Goal: Task Accomplishment & Management: Use online tool/utility

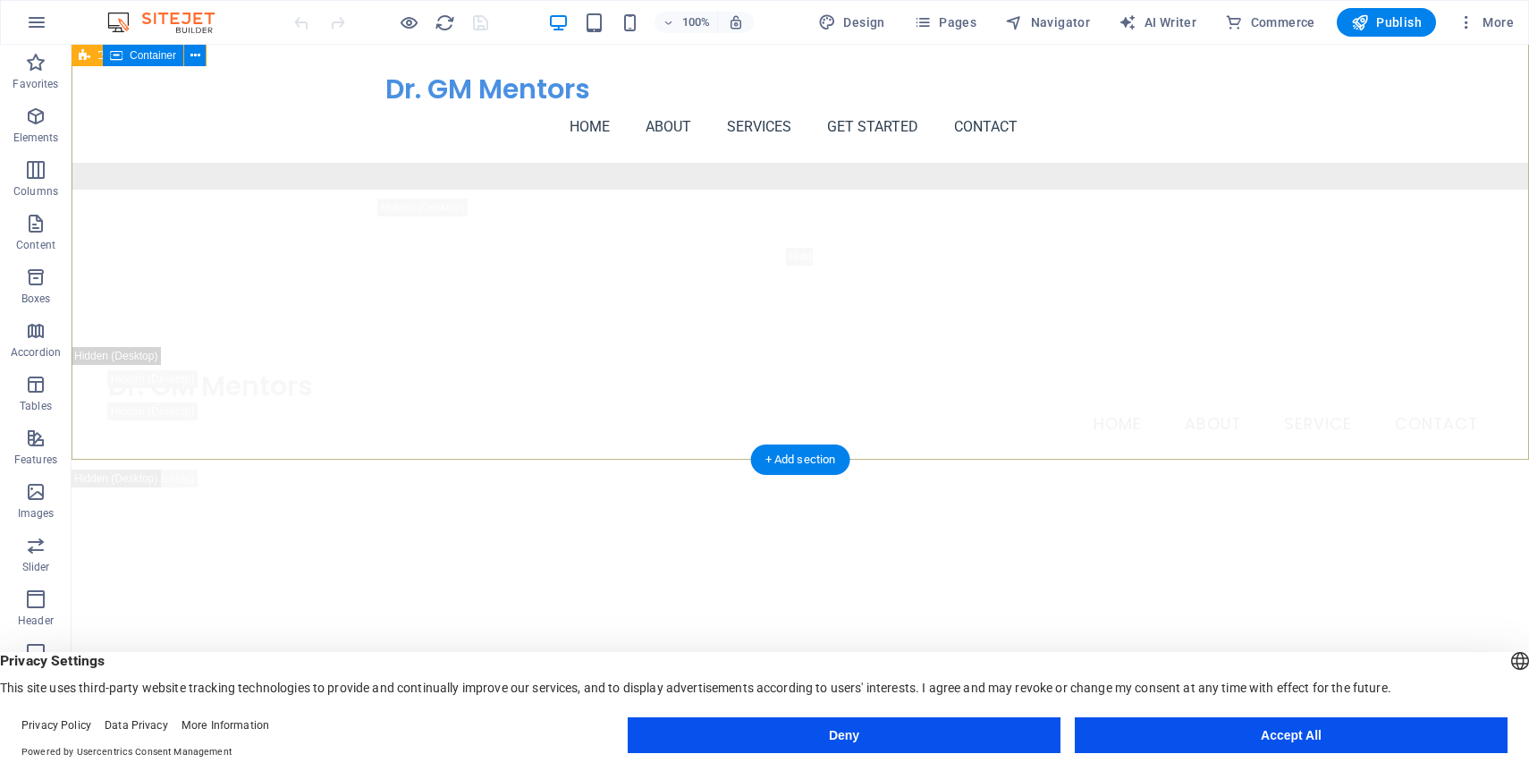
scroll to position [2463, 0]
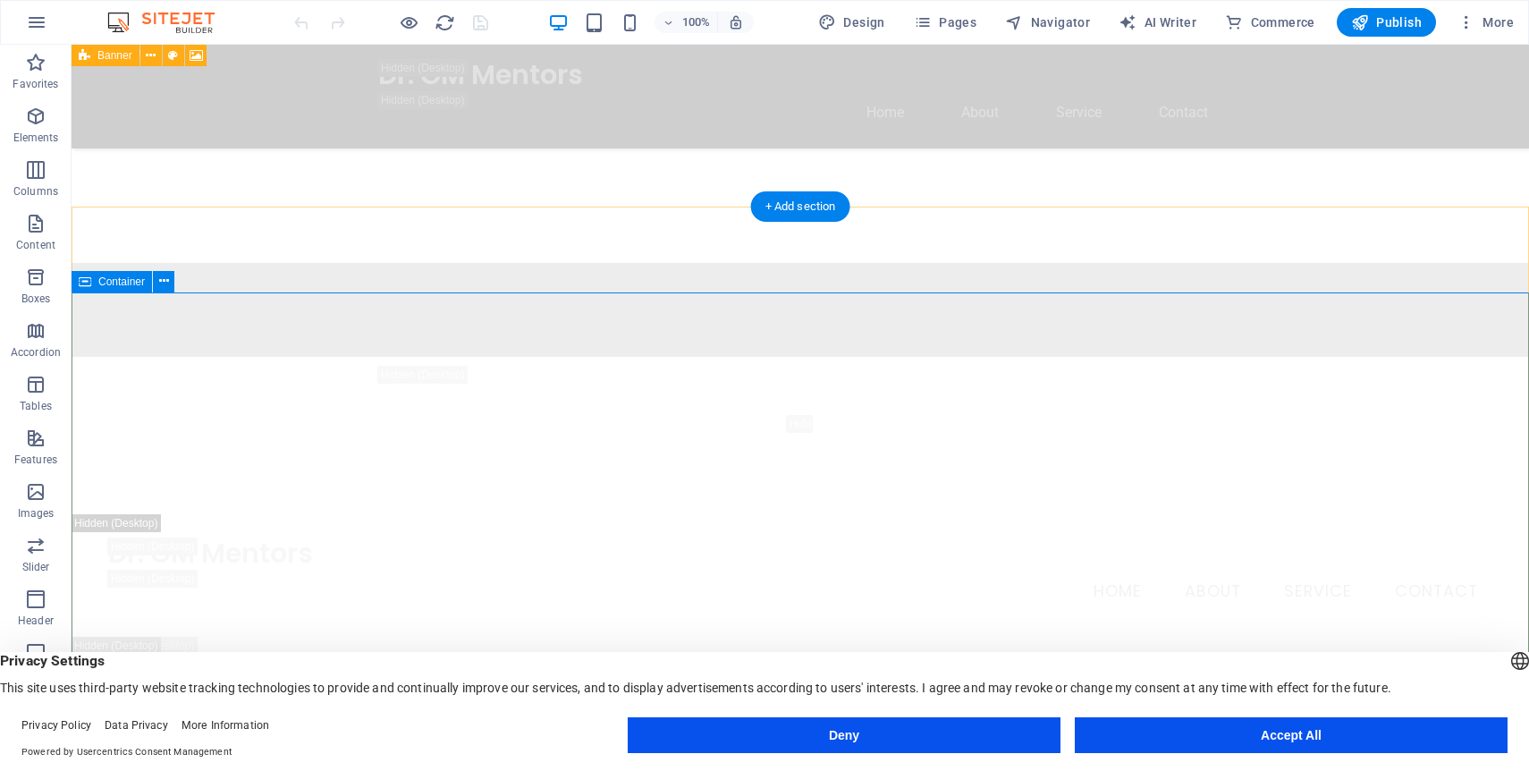
scroll to position [2380, 0]
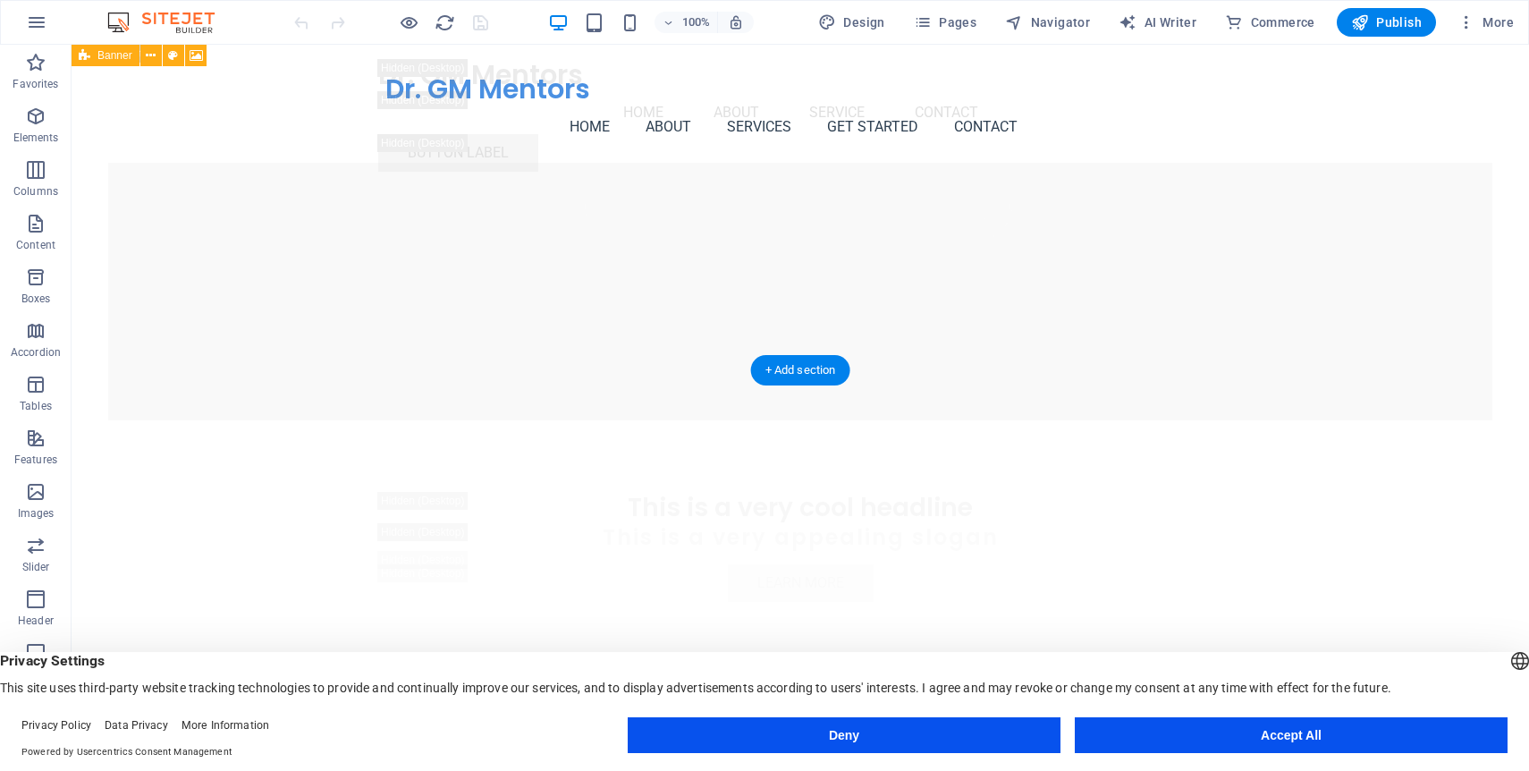
scroll to position [3173, 0]
click at [1467, 27] on icon "button" at bounding box center [1467, 22] width 18 height 18
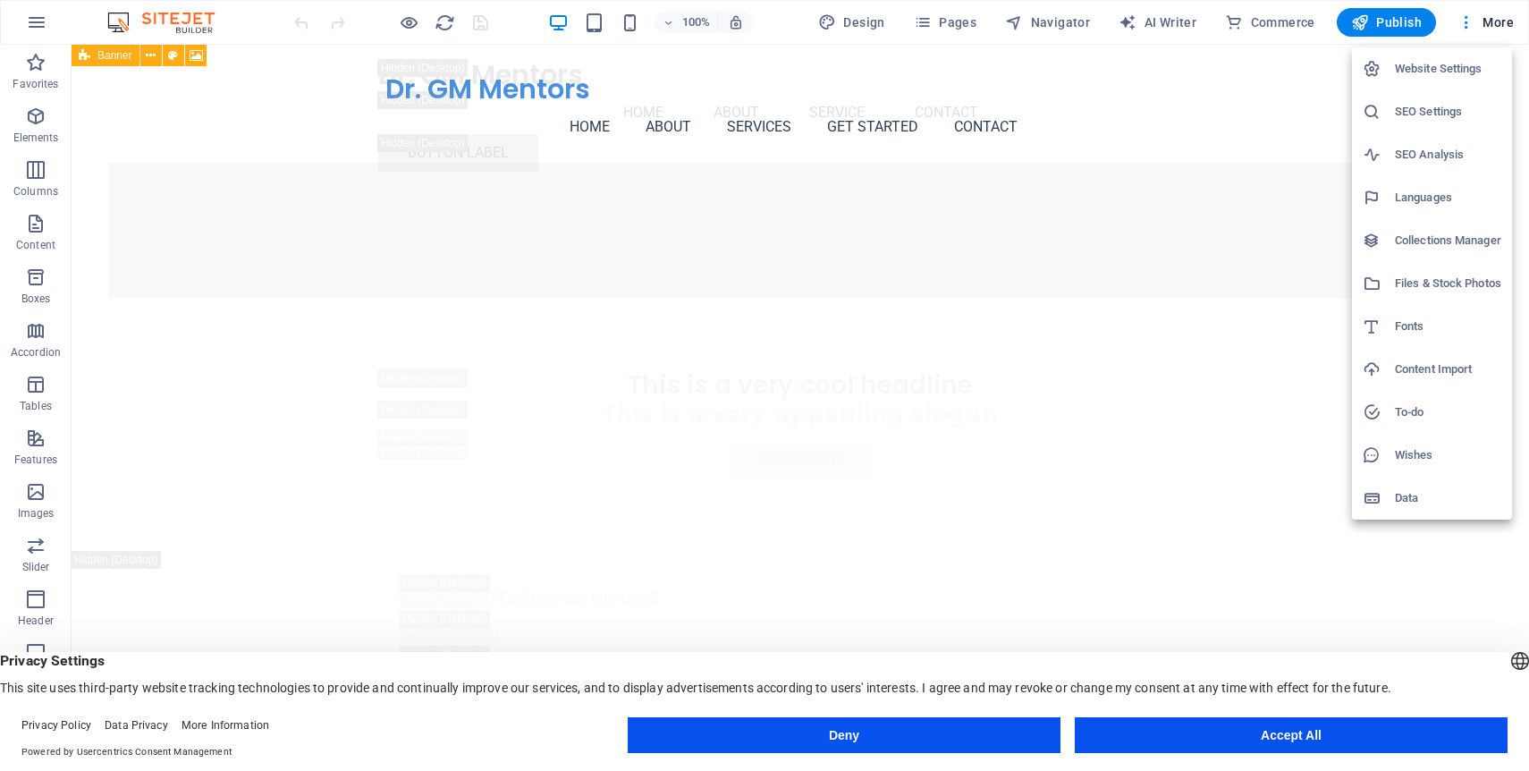
click at [1492, 20] on div at bounding box center [764, 385] width 1529 height 771
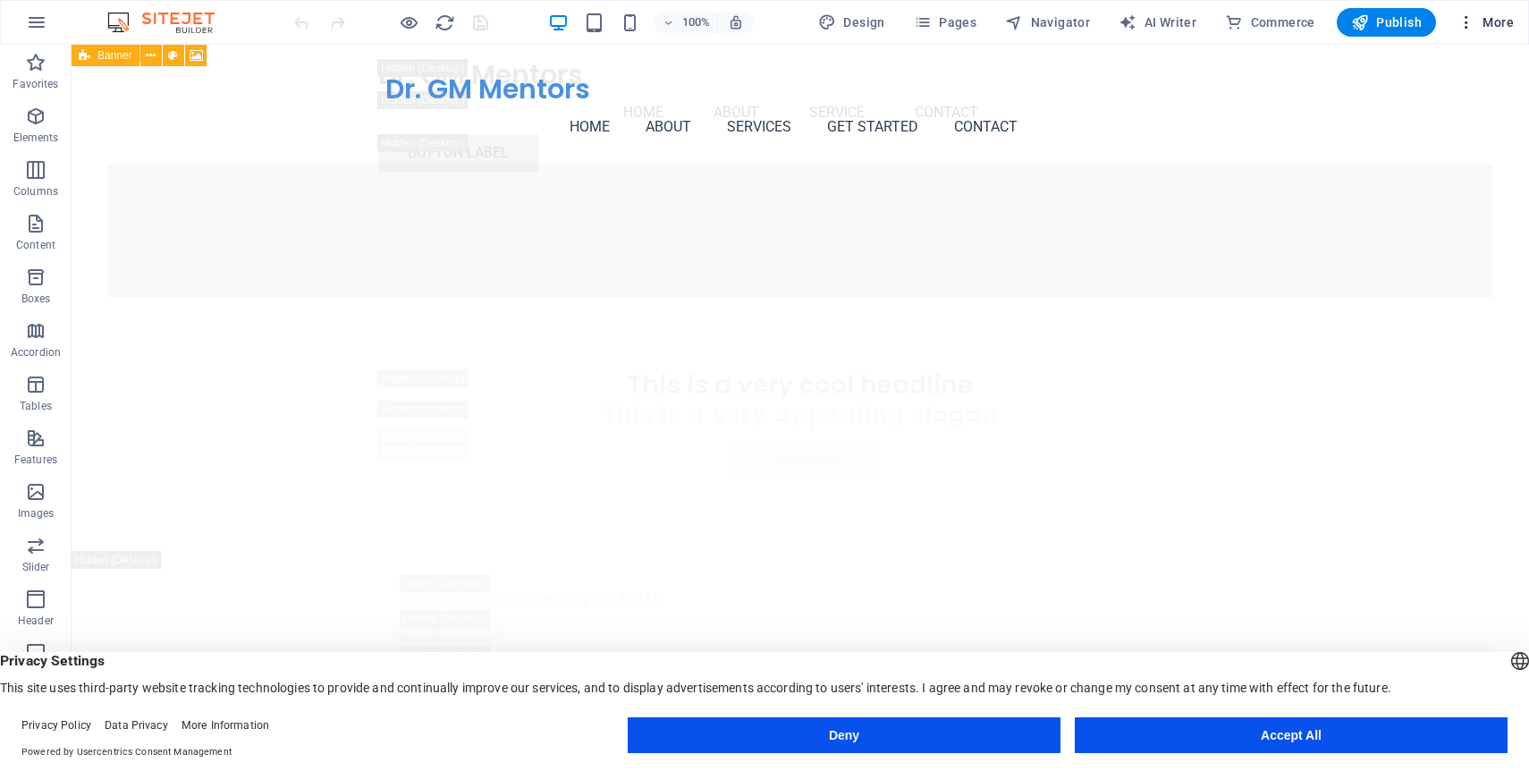
click at [1458, 30] on icon "button" at bounding box center [1467, 22] width 18 height 18
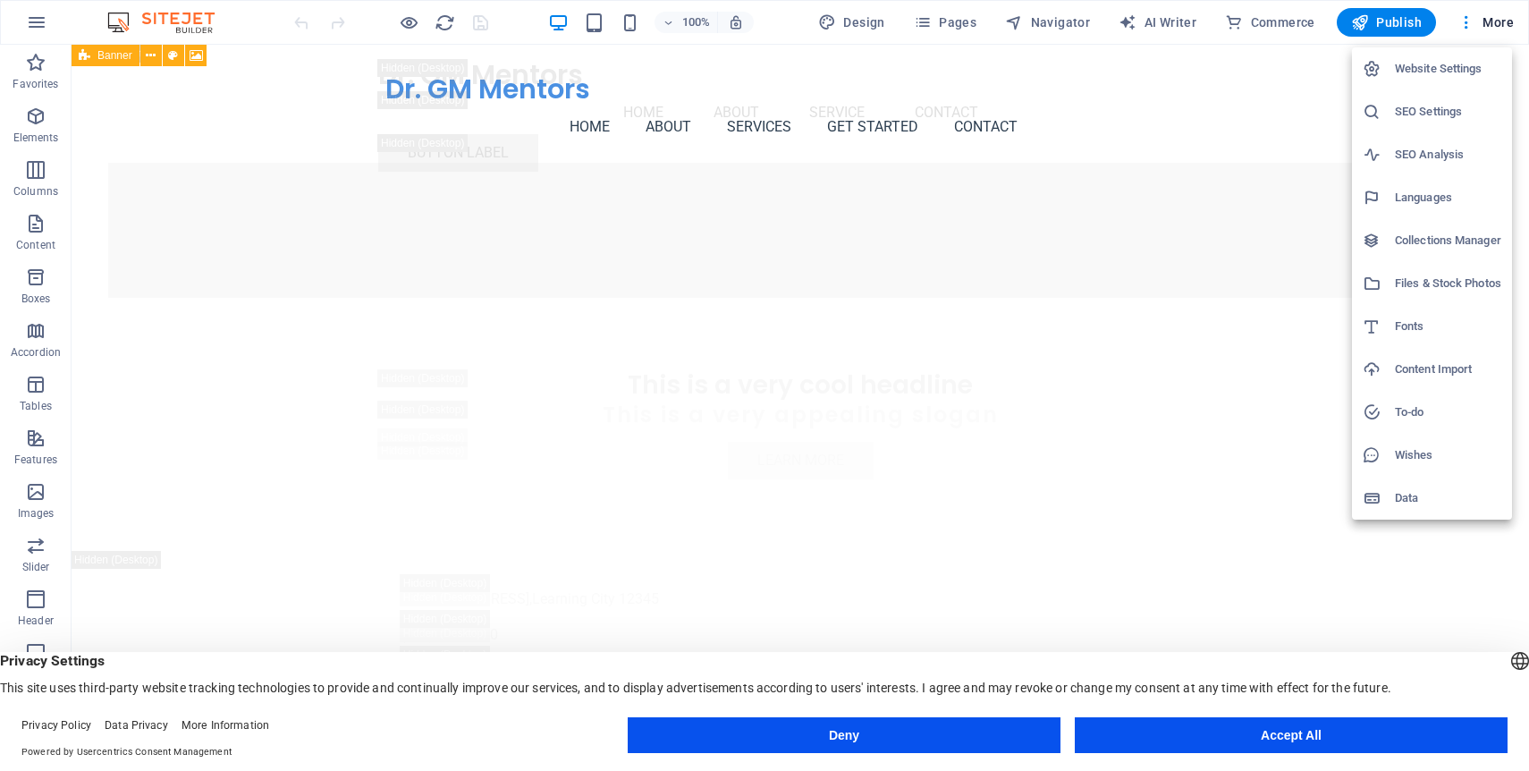
click at [1496, 140] on li "SEO Analysis" at bounding box center [1432, 154] width 160 height 43
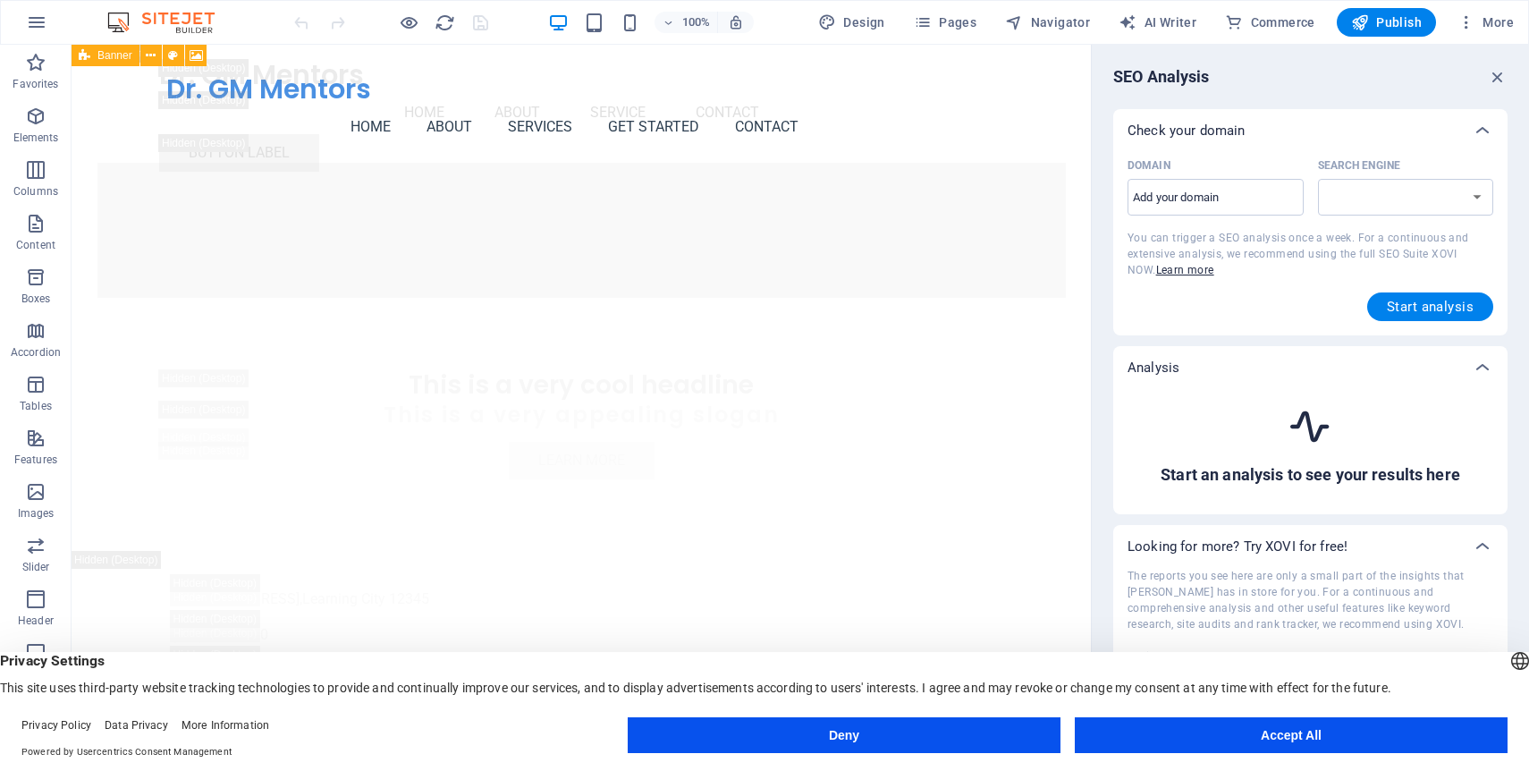
select select "[DOMAIN_NAME]"
click at [1421, 196] on select "[DOMAIN_NAME] [DOMAIN_NAME] [DOMAIN_NAME] [DOMAIN_NAME] [DOMAIN_NAME] [DOMAIN_N…" at bounding box center [1406, 197] width 176 height 37
click at [1228, 196] on input "Domain ​" at bounding box center [1216, 197] width 176 height 29
type input "[DOMAIN_NAME]"
select select "[DOMAIN_NAME]"
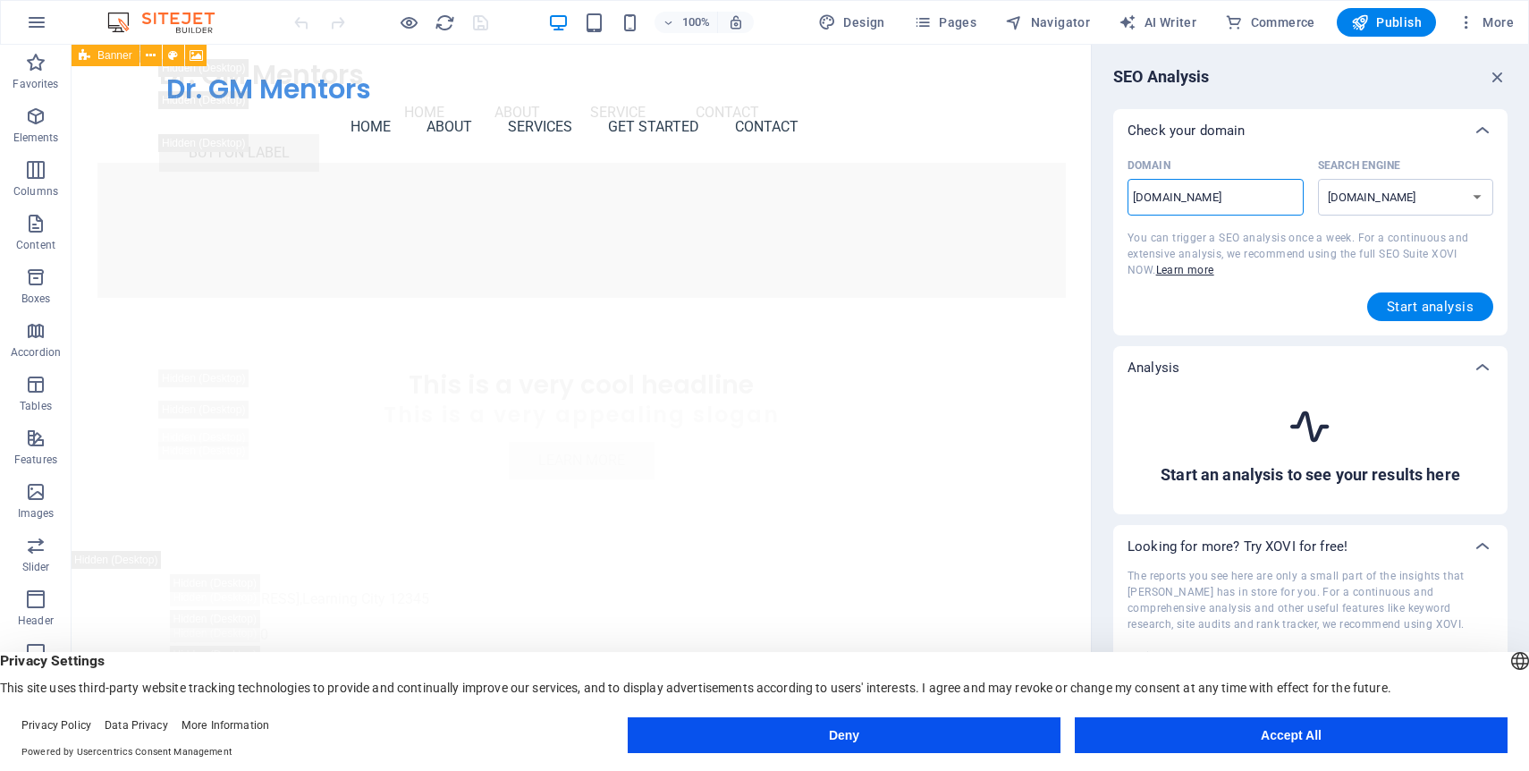
type input "[DOMAIN_NAME]"
select select "[DOMAIN_NAME]"
type input "[DOMAIN_NAME]"
click at [1413, 305] on span "Start analysis" at bounding box center [1430, 307] width 87 height 14
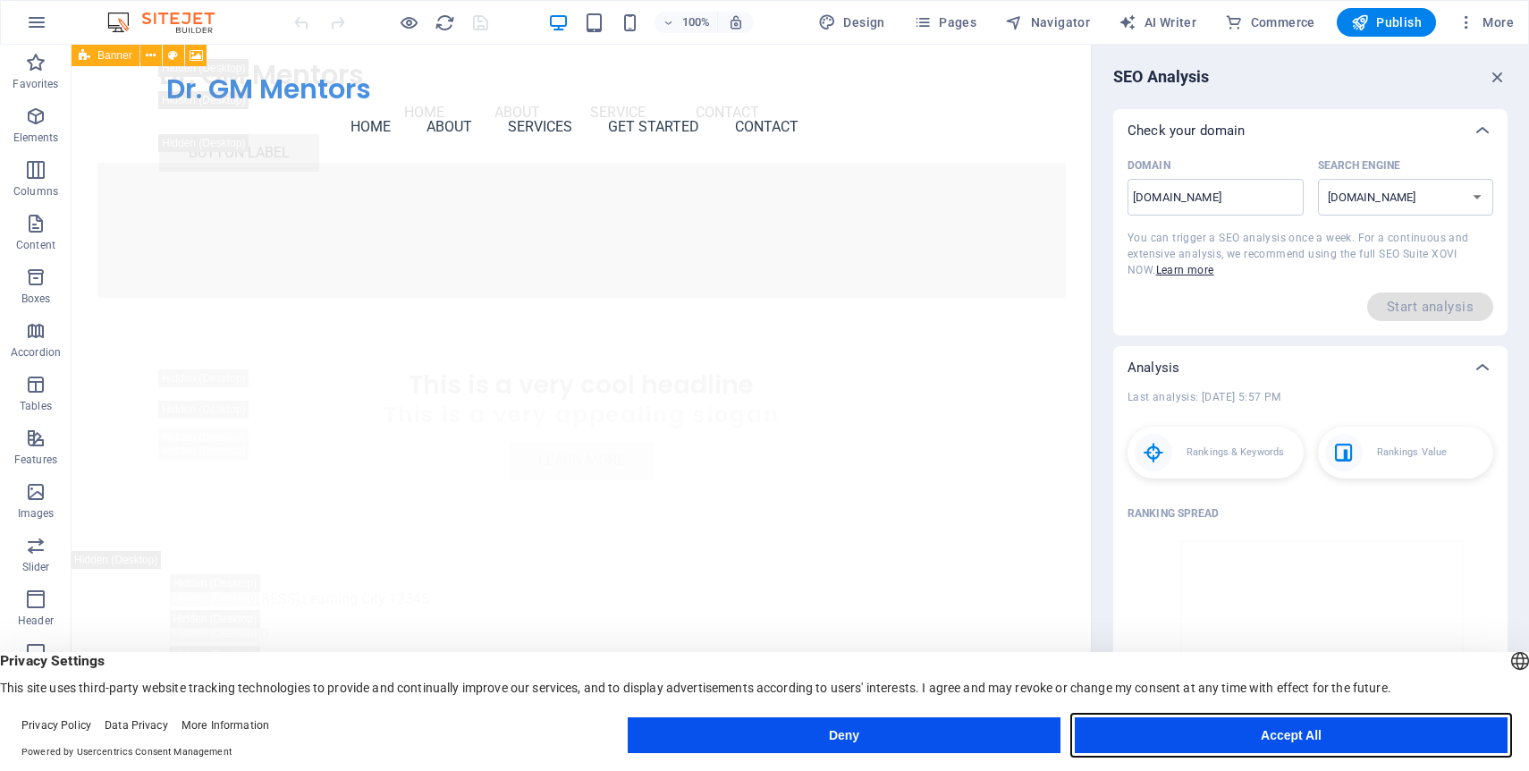
click at [1374, 740] on button "Accept All" at bounding box center [1291, 735] width 433 height 36
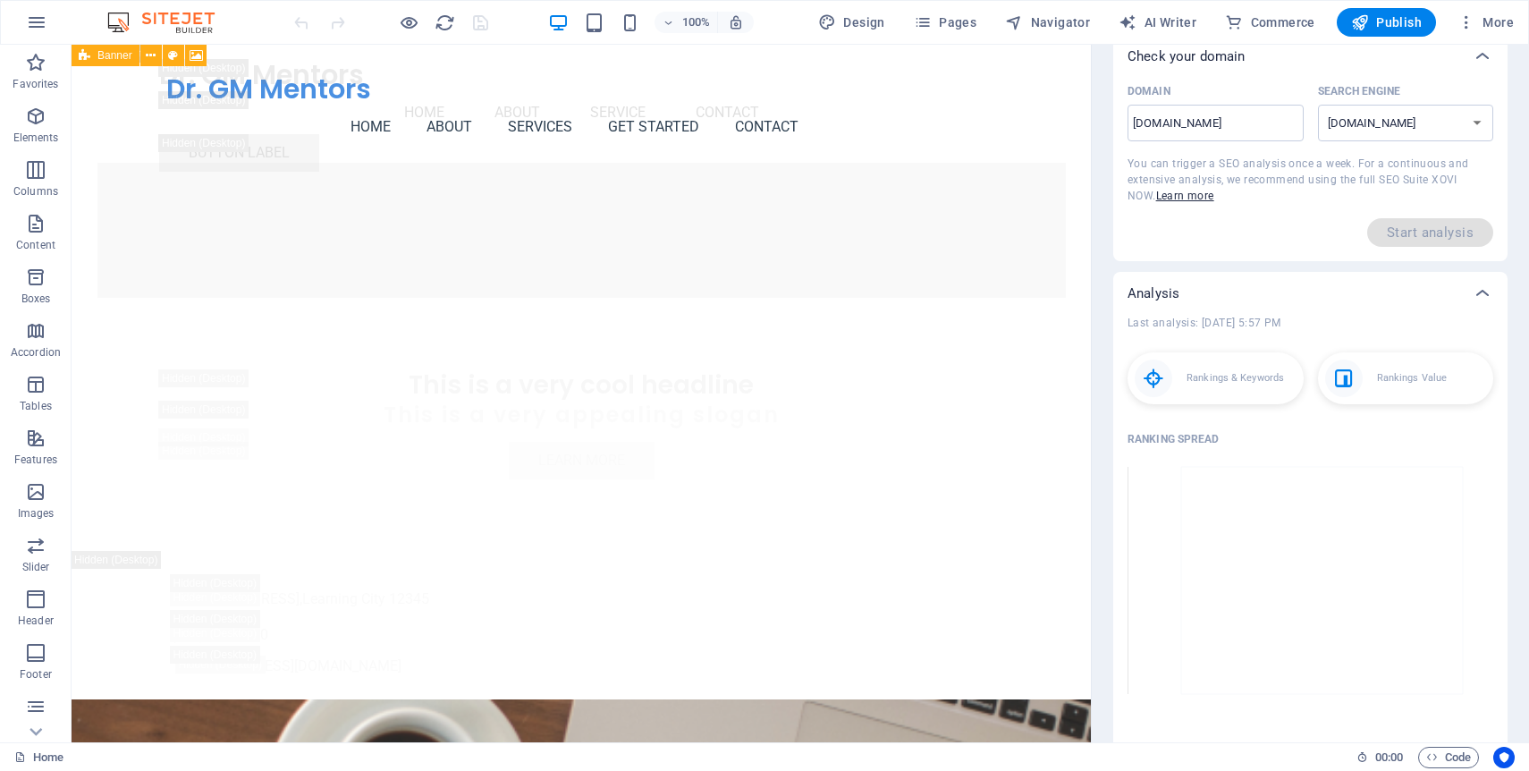
scroll to position [78, 0]
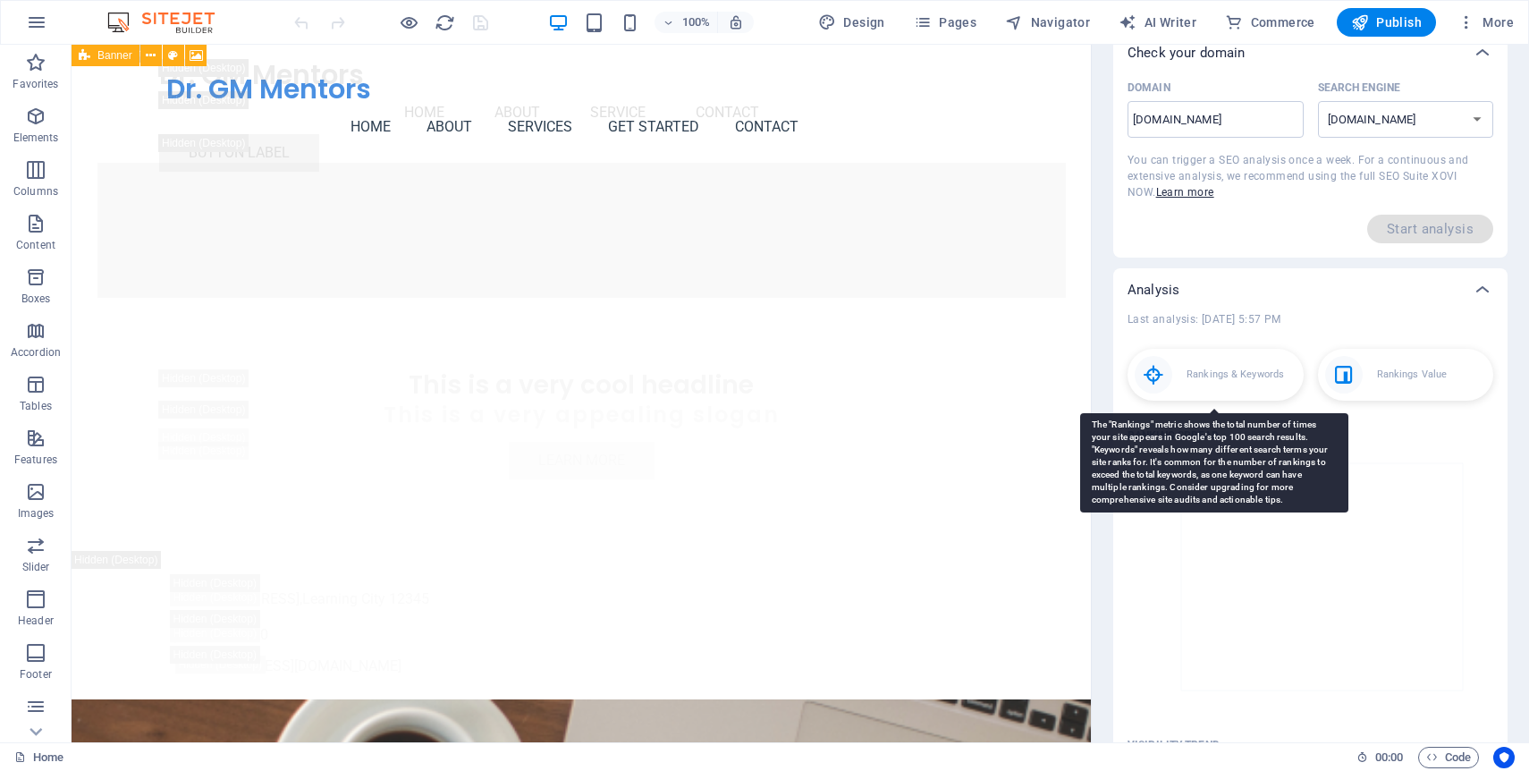
click at [1231, 386] on div "Rankings & Keywords" at bounding box center [1216, 375] width 176 height 52
click at [1147, 384] on icon at bounding box center [1154, 375] width 38 height 38
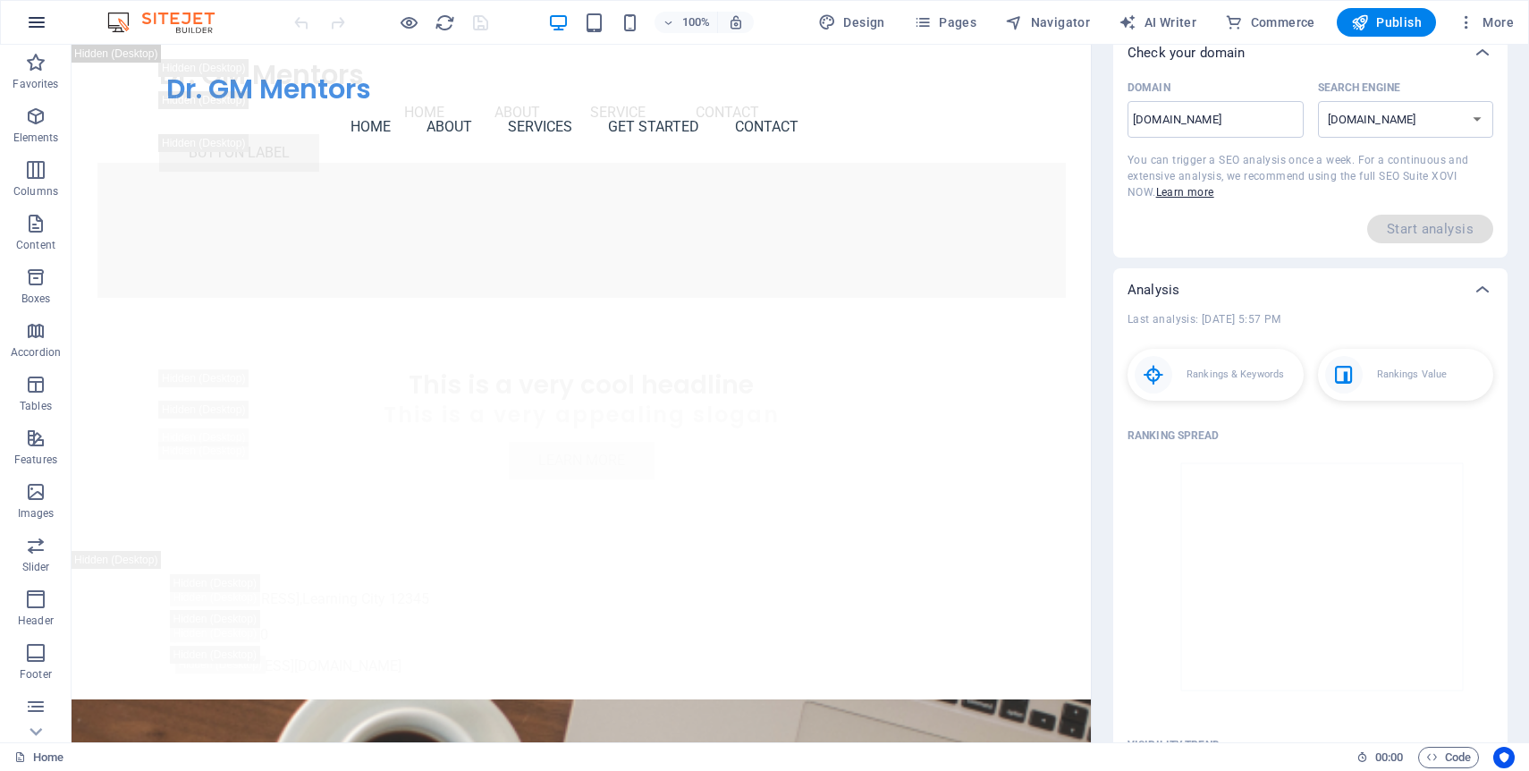
click at [43, 12] on icon "button" at bounding box center [36, 22] width 21 height 21
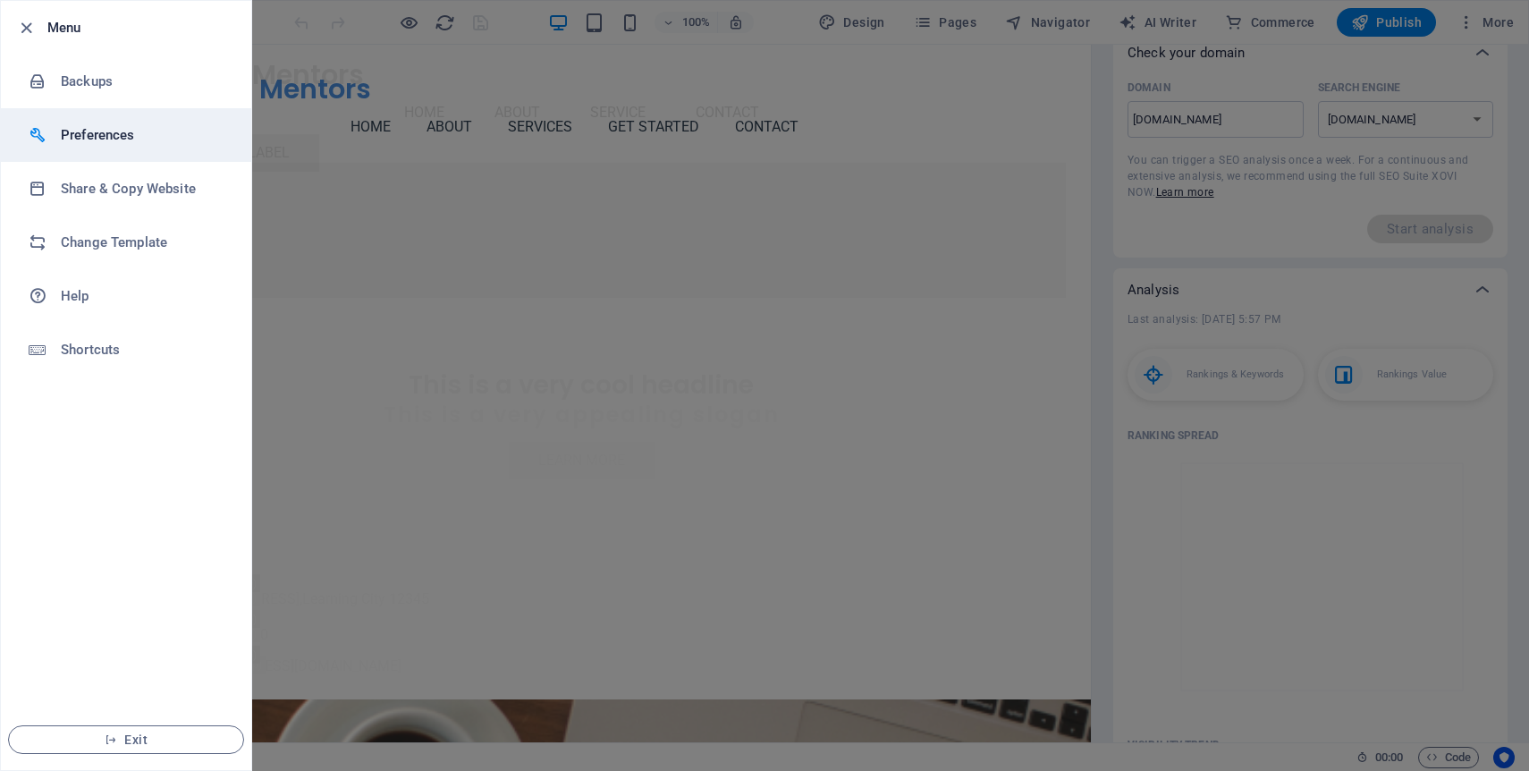
click at [134, 152] on li "Preferences" at bounding box center [126, 135] width 250 height 54
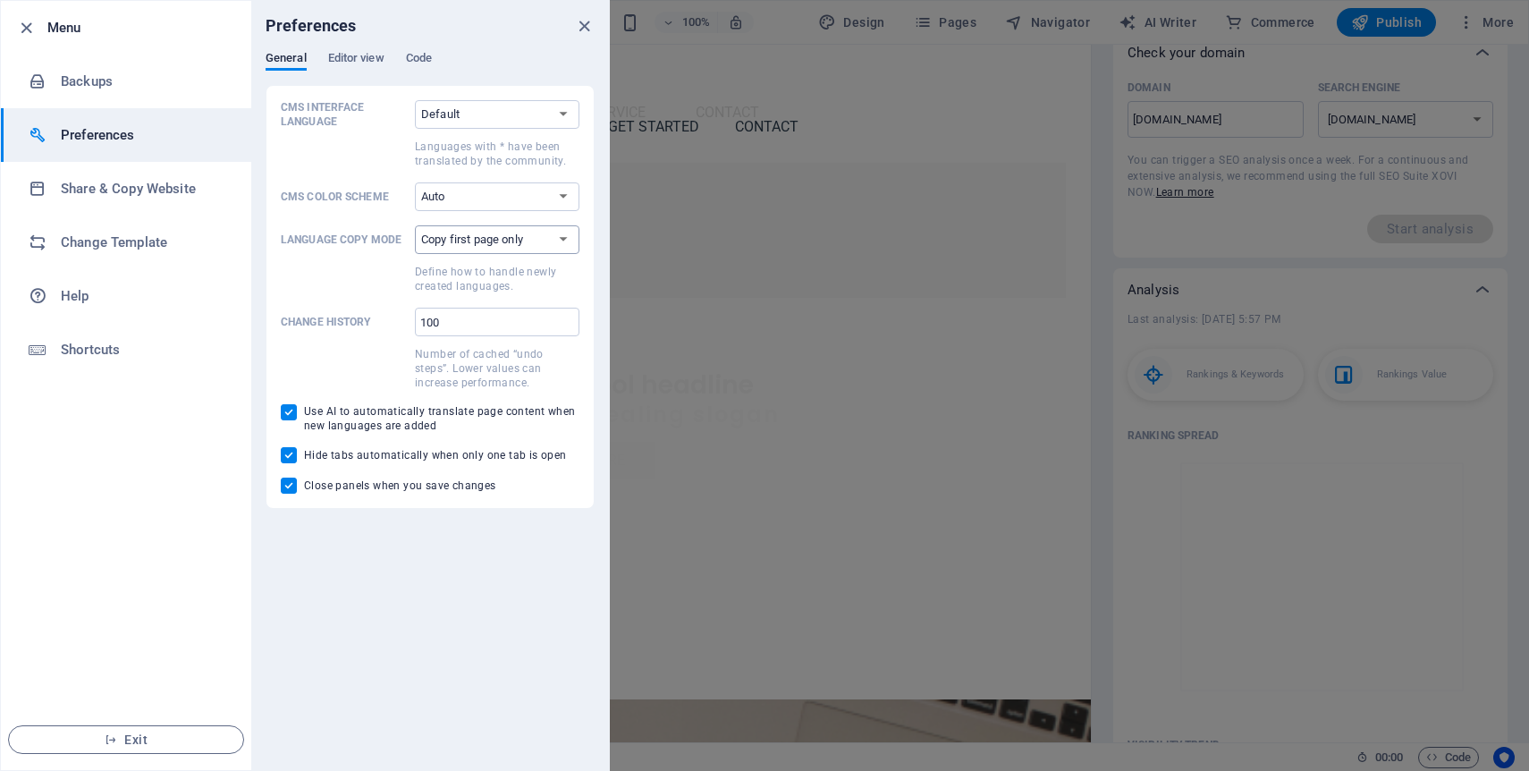
click at [566, 242] on select "Copy first page only Copy all pages" at bounding box center [497, 239] width 165 height 29
click at [369, 51] on span "Editor view" at bounding box center [356, 59] width 56 height 25
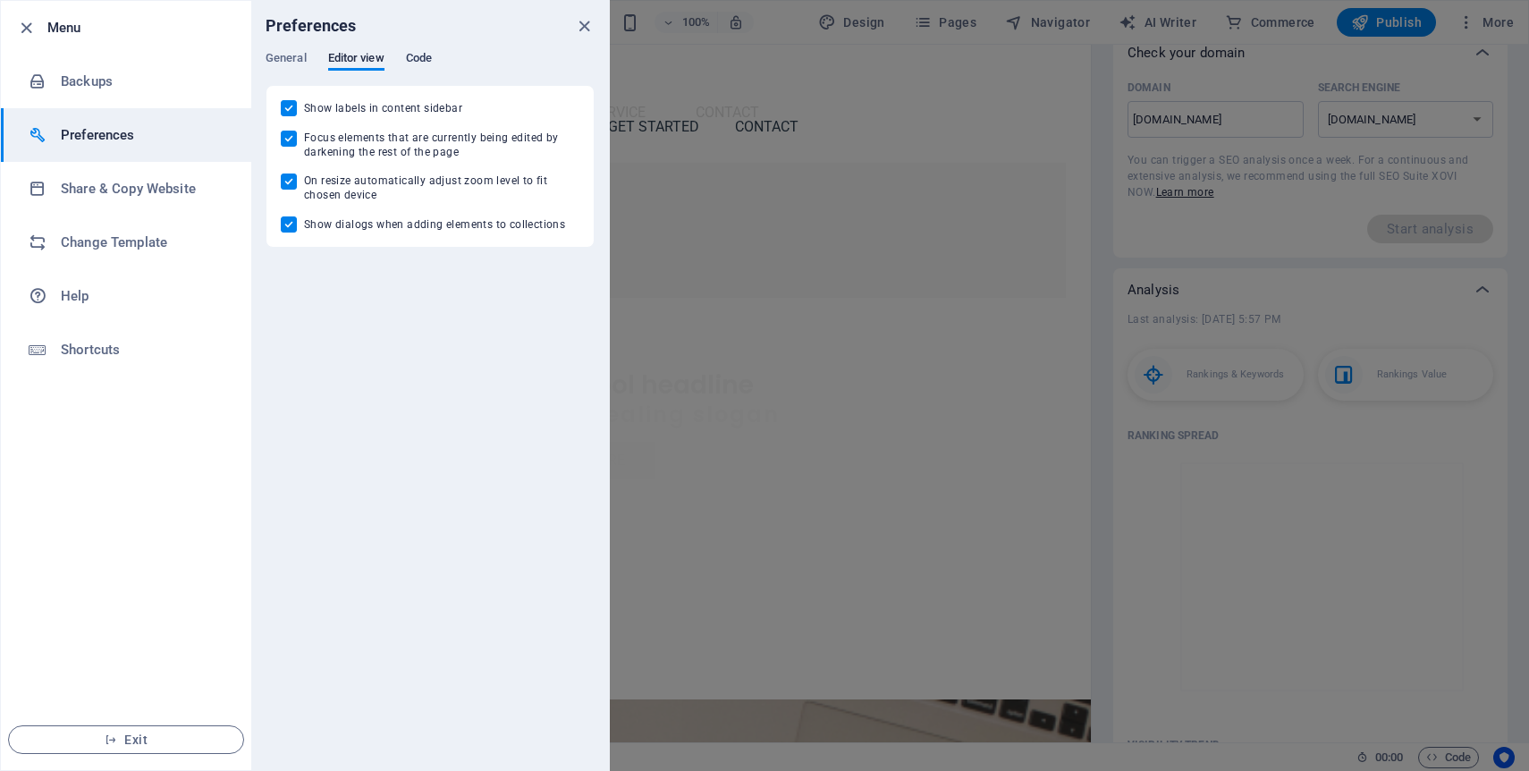
click at [418, 68] on button "Code" at bounding box center [419, 61] width 26 height 20
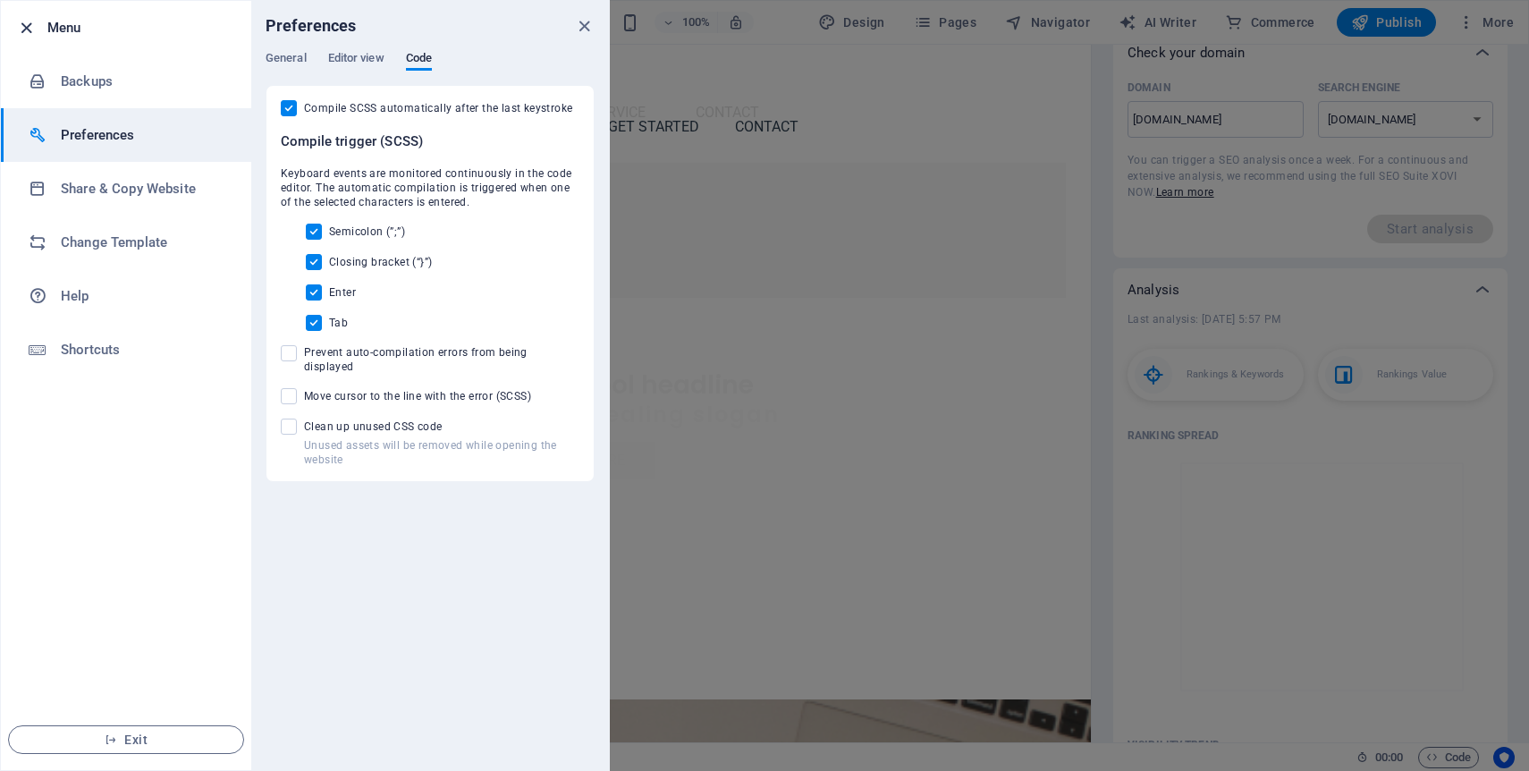
click at [28, 24] on icon "button" at bounding box center [26, 28] width 21 height 21
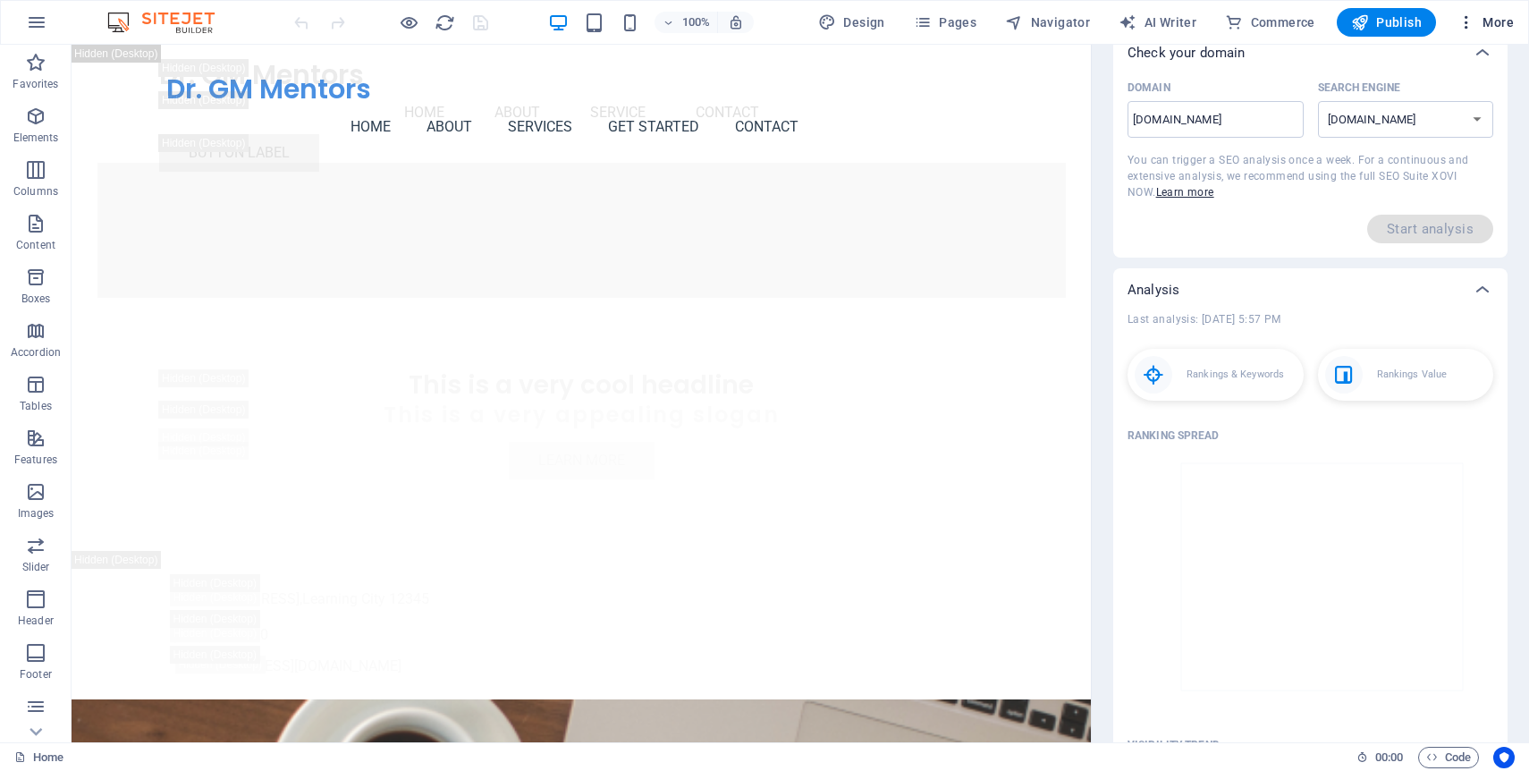
click at [1482, 12] on button "More" at bounding box center [1485, 22] width 71 height 29
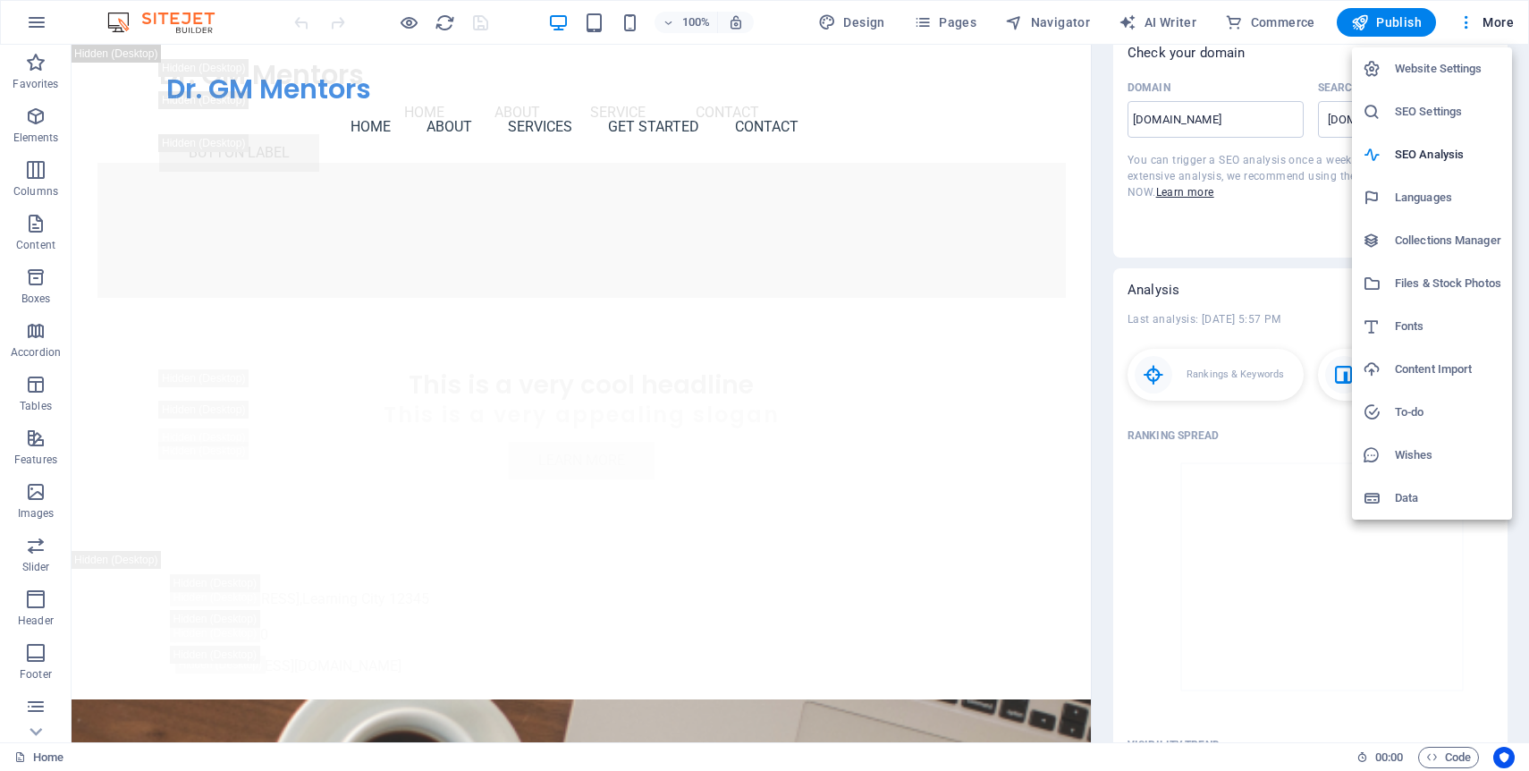
click at [1433, 465] on h6 "Wishes" at bounding box center [1448, 454] width 106 height 21
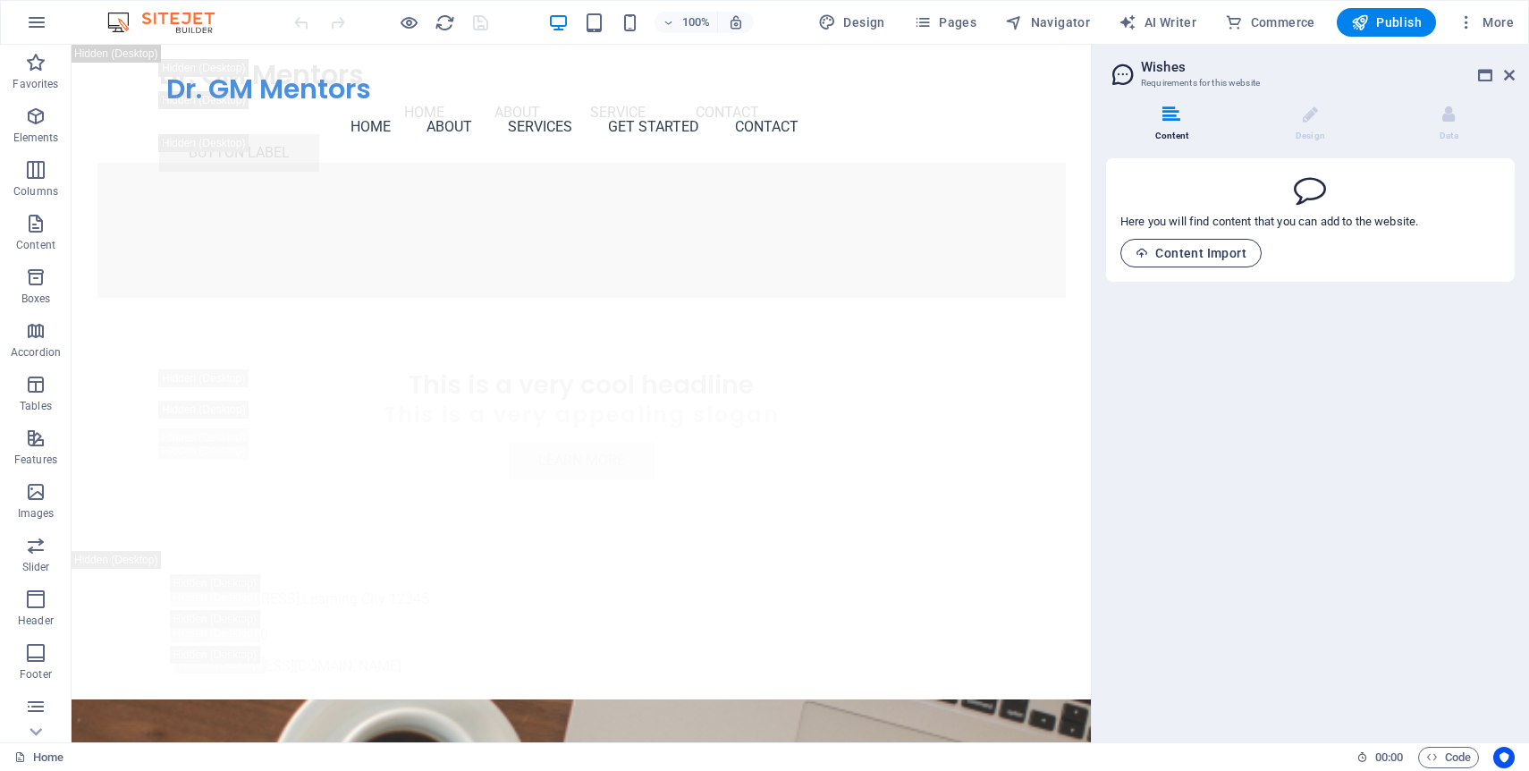
click at [1174, 261] on button "Content Import" at bounding box center [1190, 253] width 141 height 29
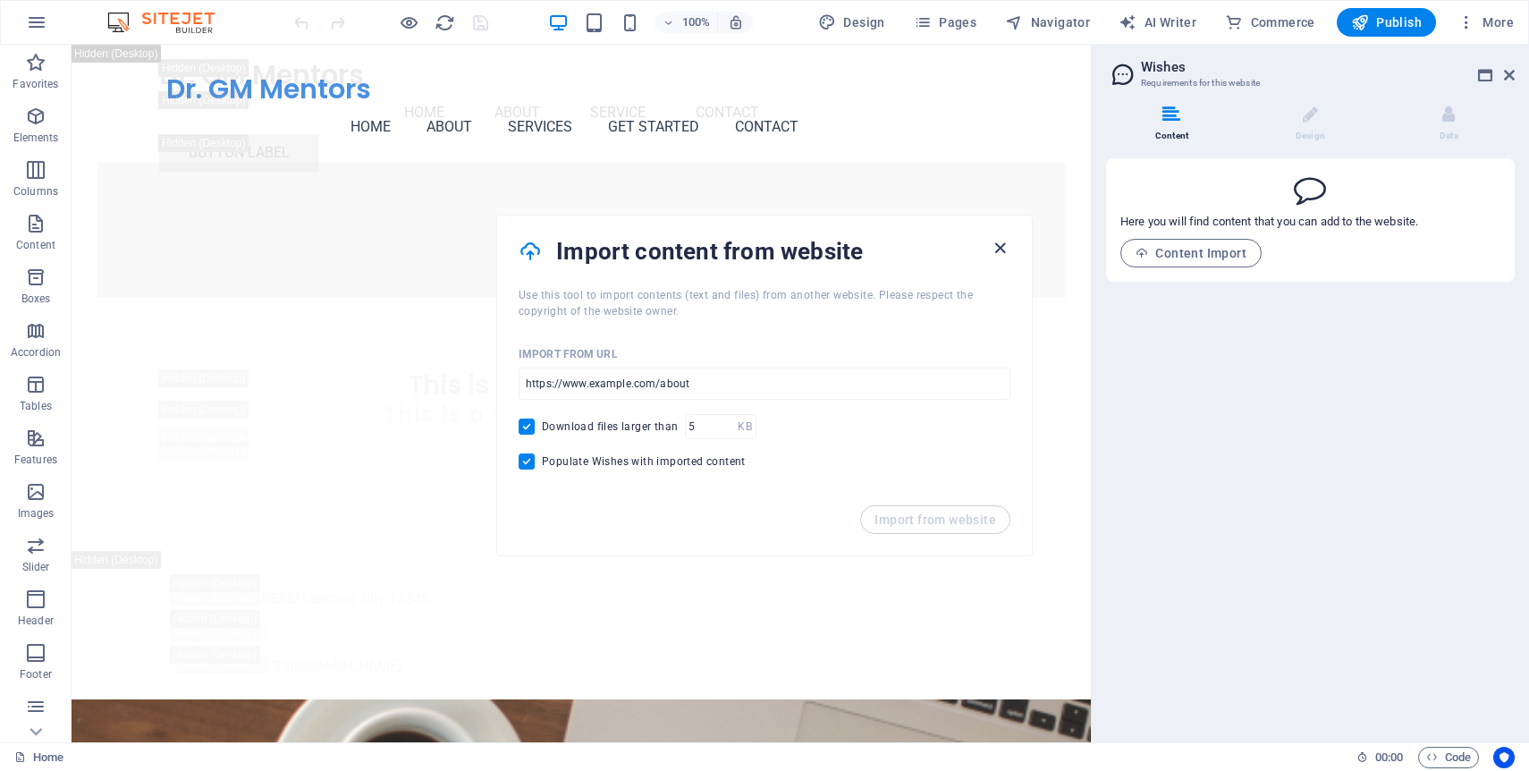
click at [1008, 248] on icon "button" at bounding box center [1000, 248] width 21 height 21
